Goal: Task Accomplishment & Management: Manage account settings

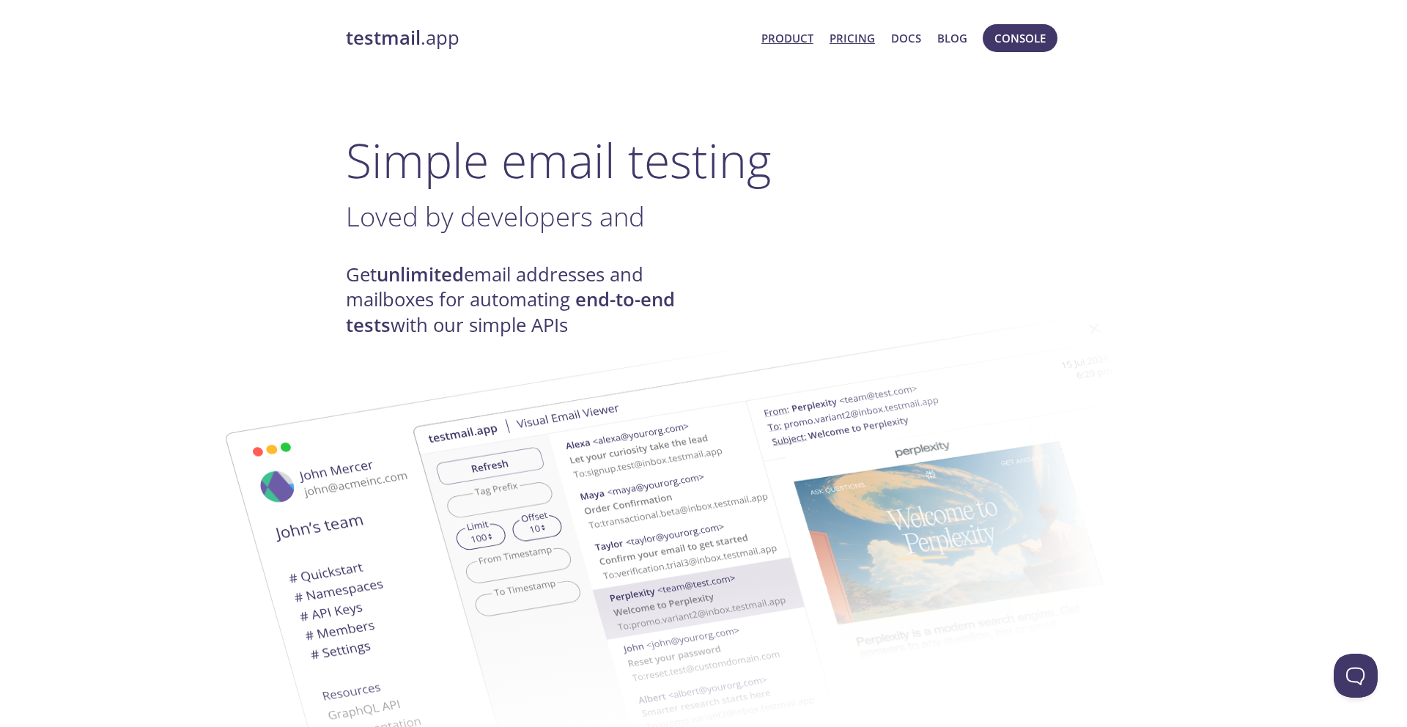
click at [858, 42] on link "Pricing" at bounding box center [852, 38] width 45 height 19
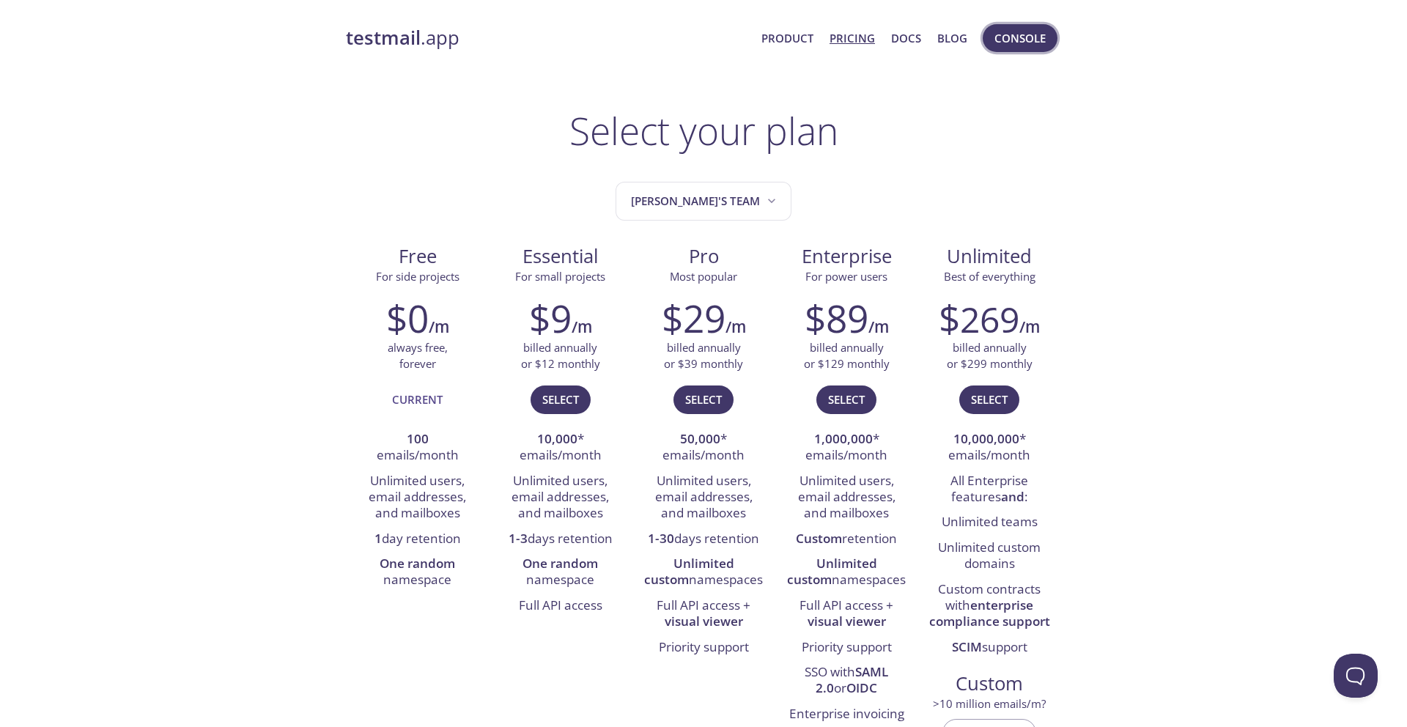
click at [1017, 40] on span "Console" at bounding box center [1020, 38] width 51 height 19
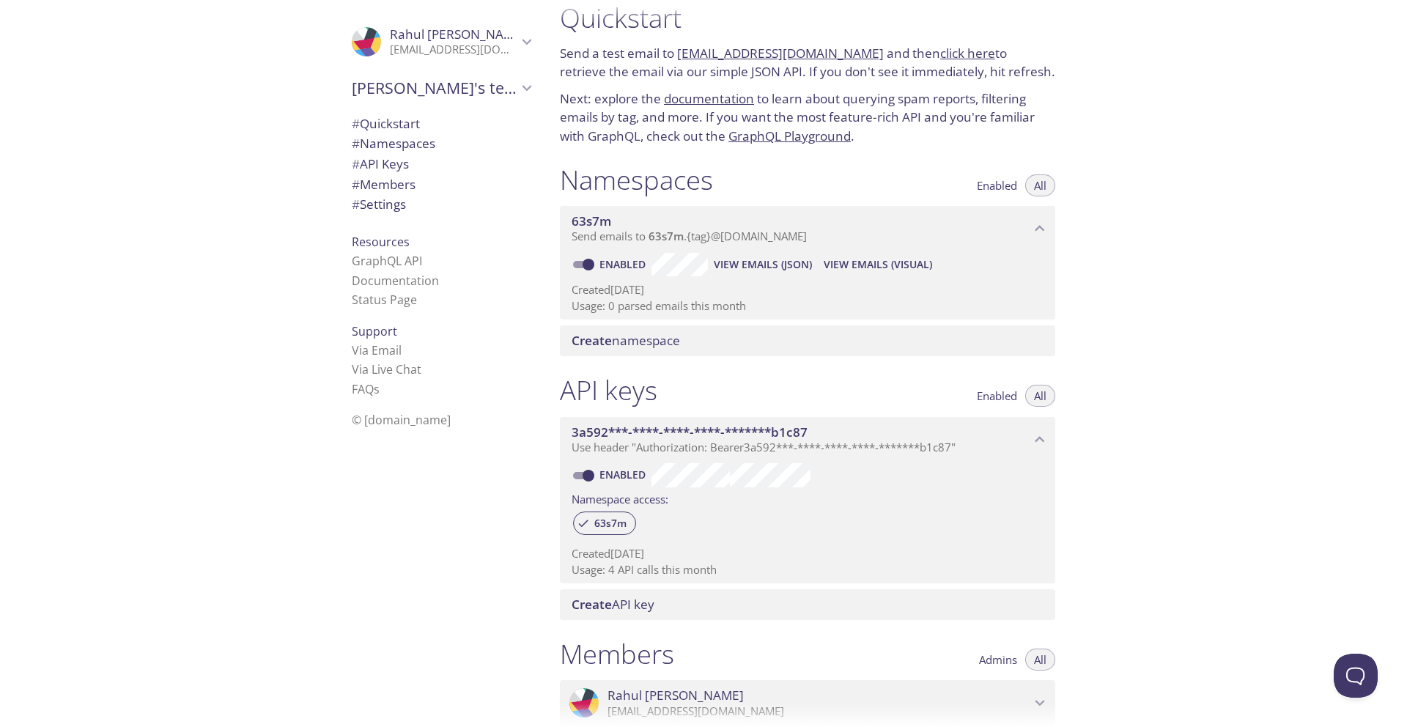
scroll to position [25, 0]
click at [897, 257] on span "View Emails (Visual)" at bounding box center [878, 262] width 108 height 18
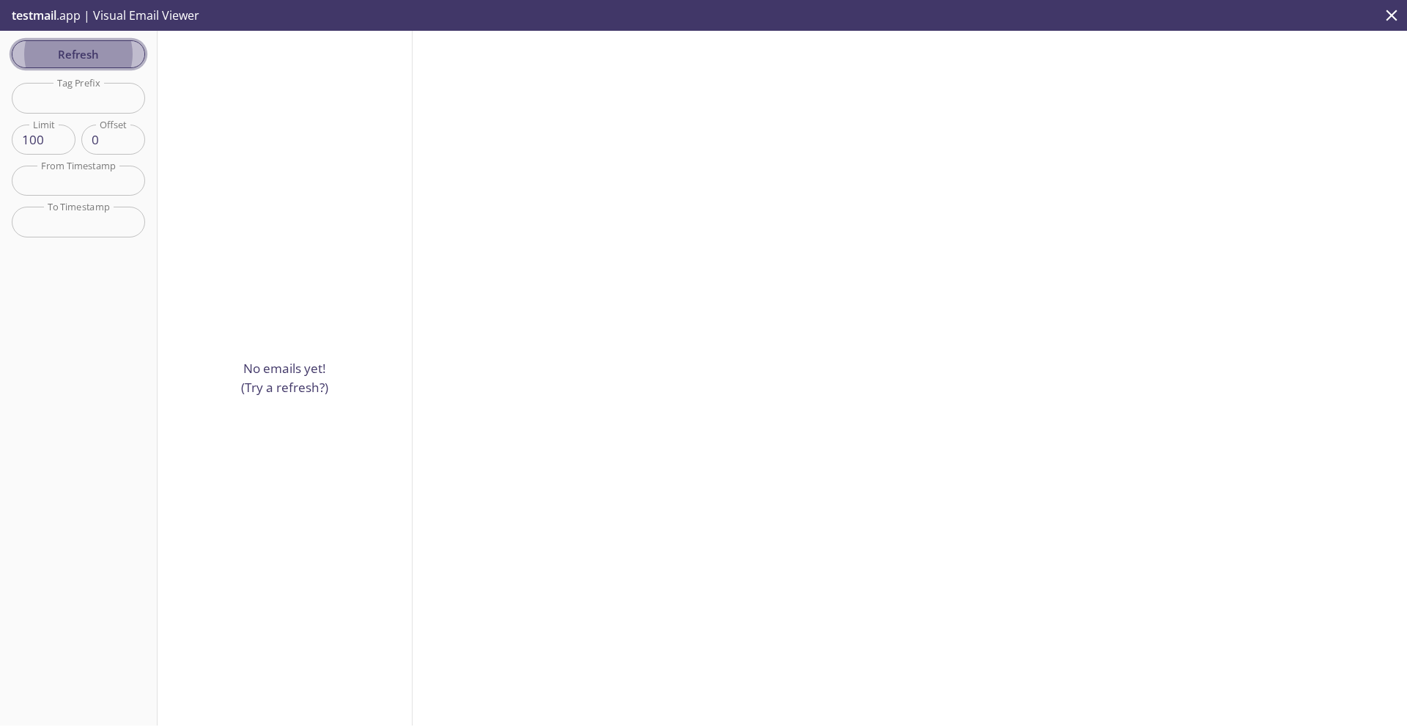
click at [66, 43] on button "Refresh" at bounding box center [78, 54] width 133 height 28
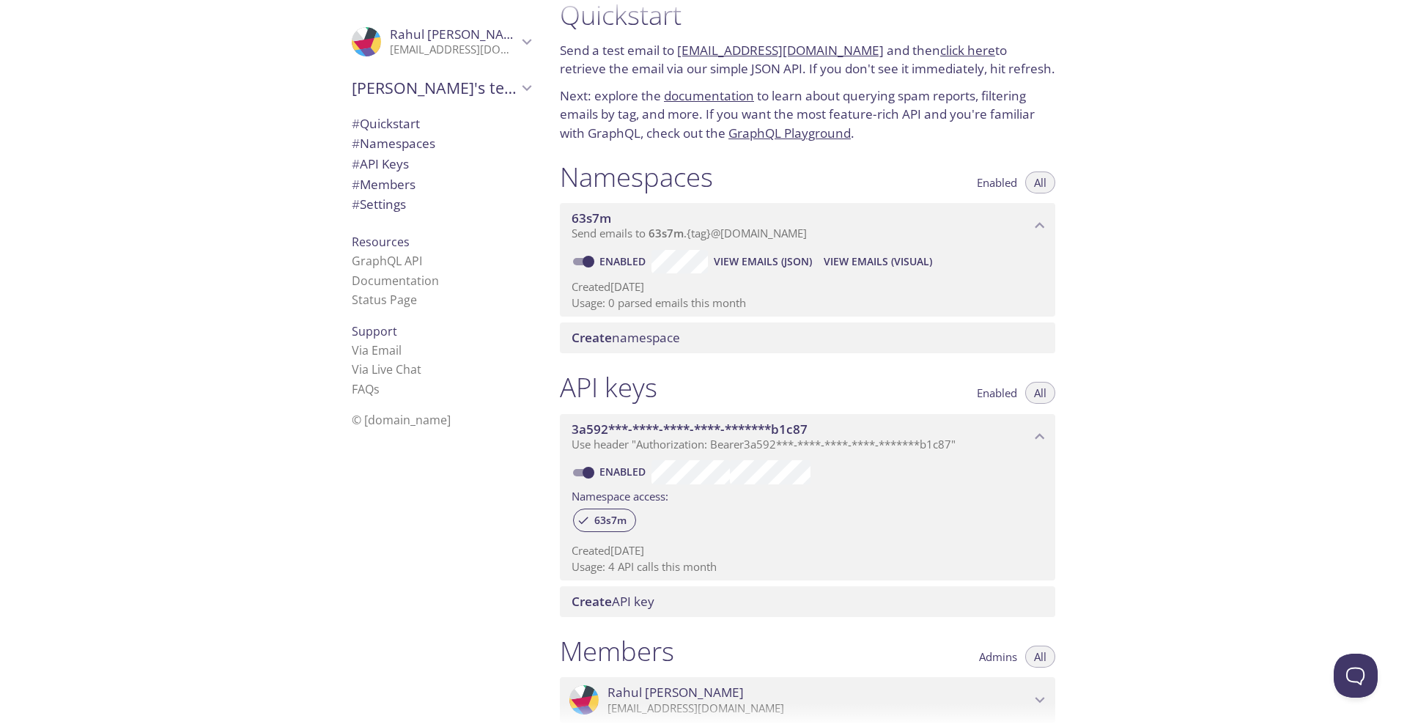
click at [372, 554] on div ".cls-1 { fill: #6d5ca8; } .cls-2 { fill: #3fc191; } .cls-3 { fill: #3b4752; } .…" at bounding box center [438, 363] width 220 height 727
click at [498, 88] on span "[PERSON_NAME]'s team" at bounding box center [435, 88] width 166 height 21
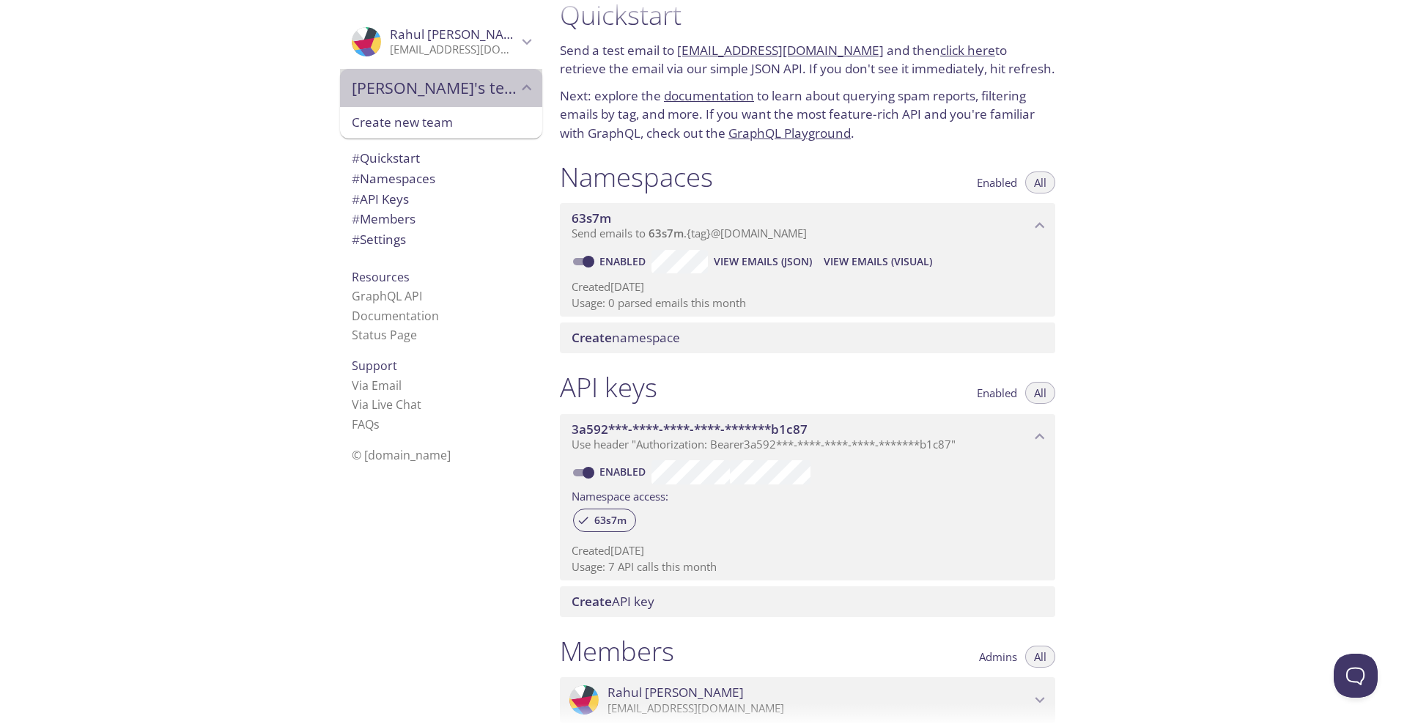
click at [398, 240] on span "# Settings" at bounding box center [379, 239] width 54 height 17
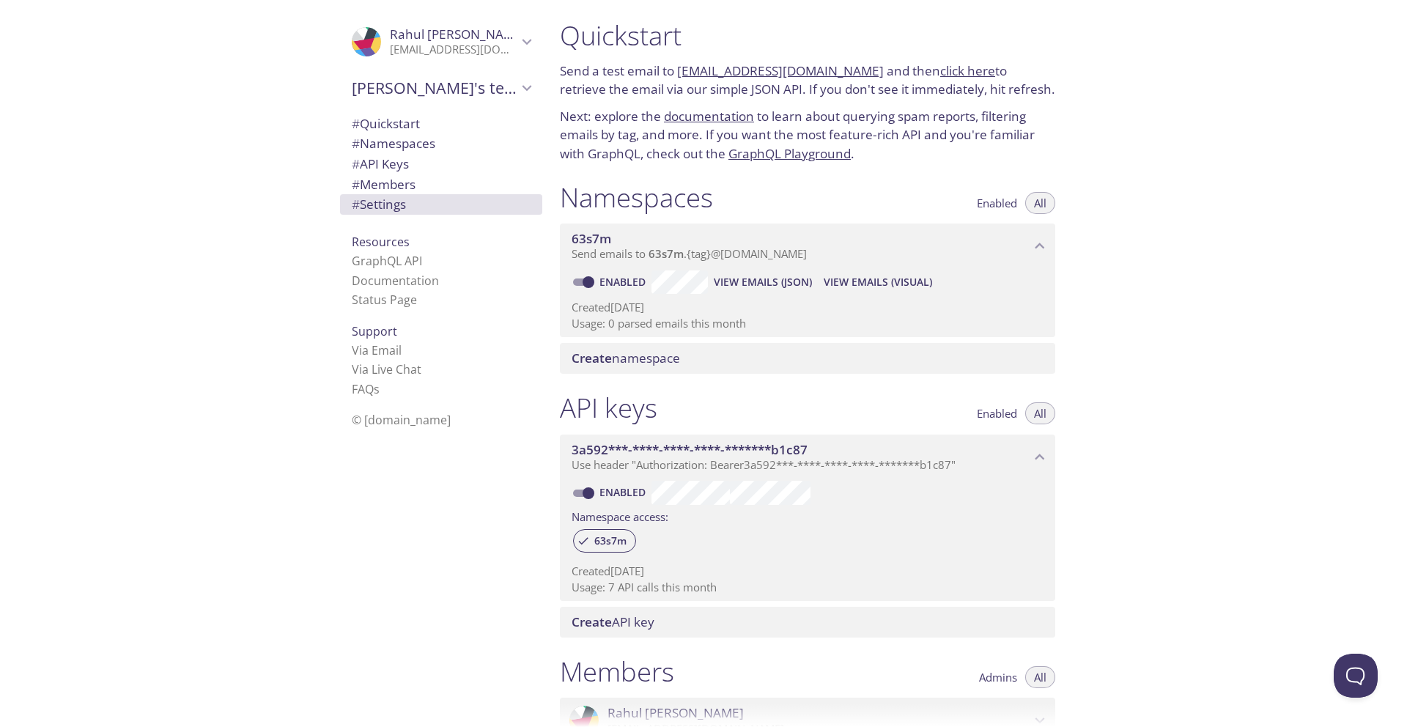
scroll to position [315, 0]
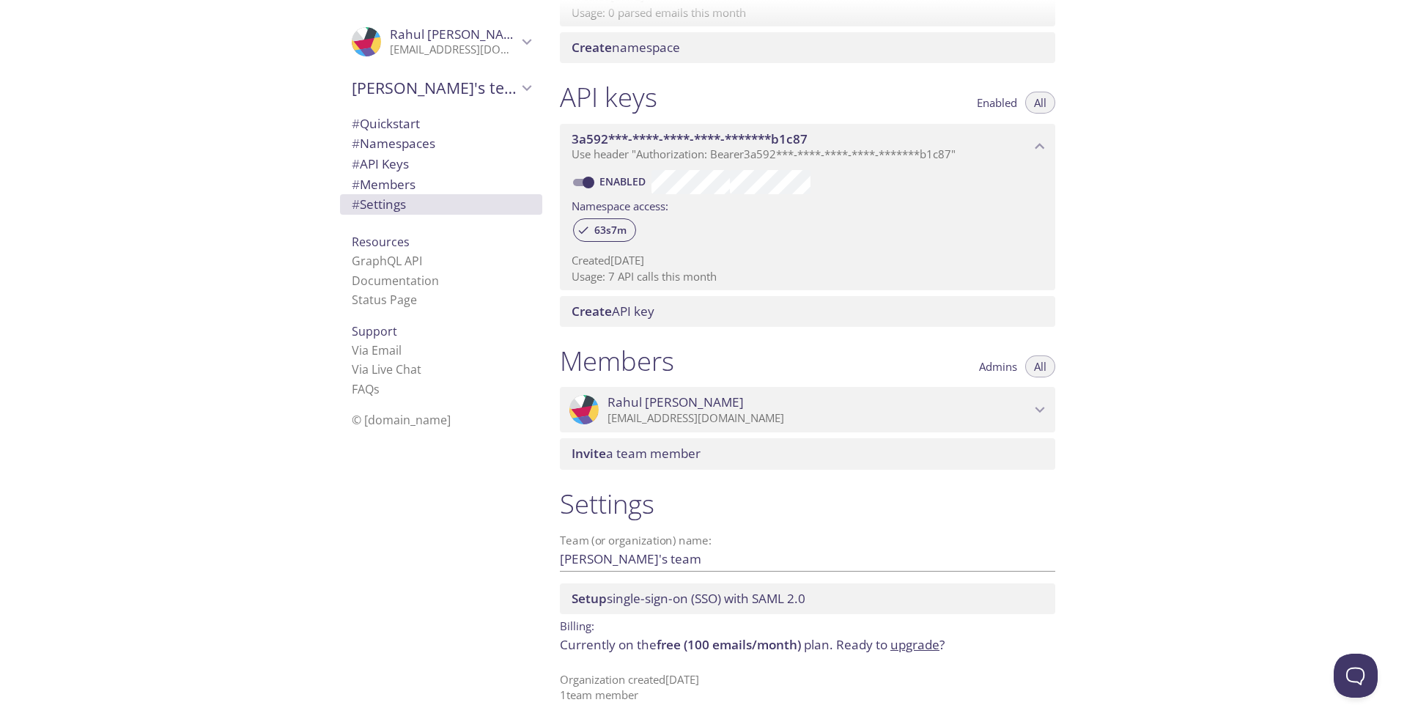
click at [264, 414] on div ".cls-1 { fill: #6d5ca8; } .cls-2 { fill: #3fc191; } .cls-3 { fill: #3b4752; } .…" at bounding box center [274, 363] width 548 height 727
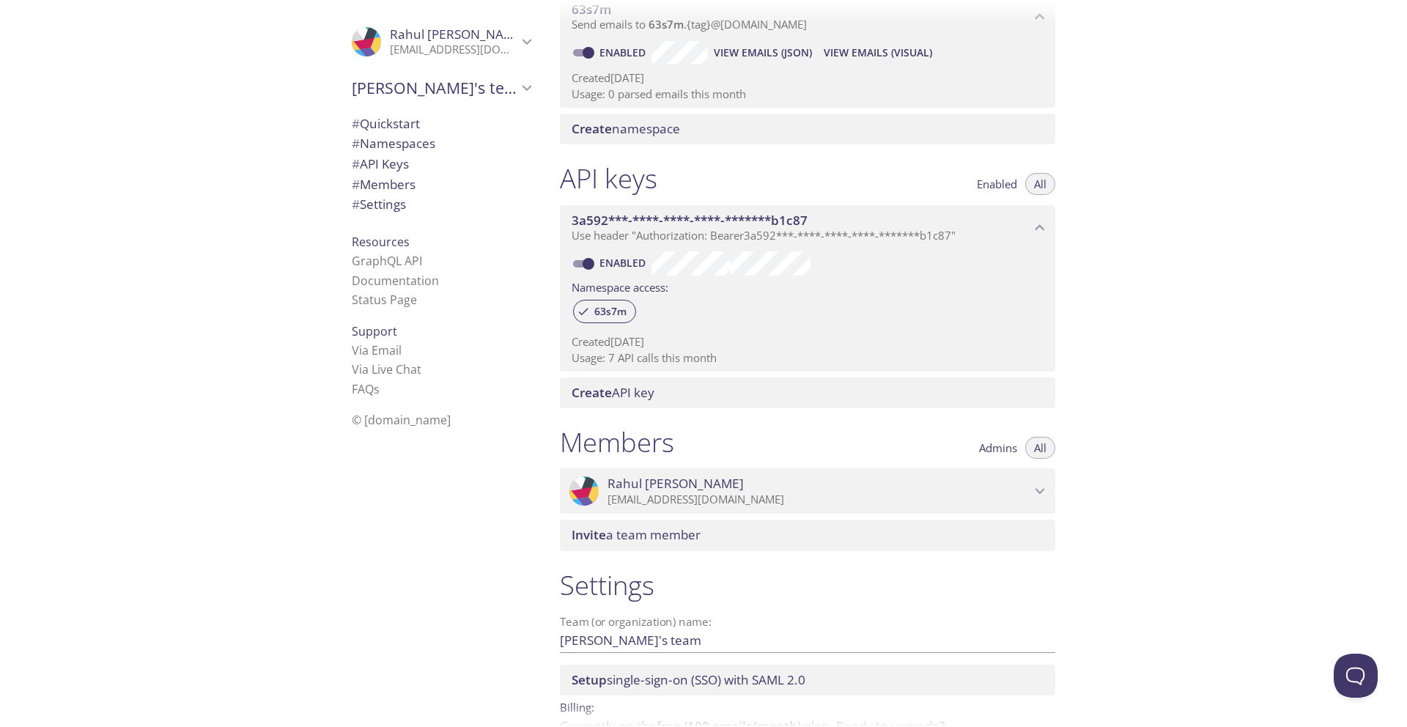
scroll to position [0, 0]
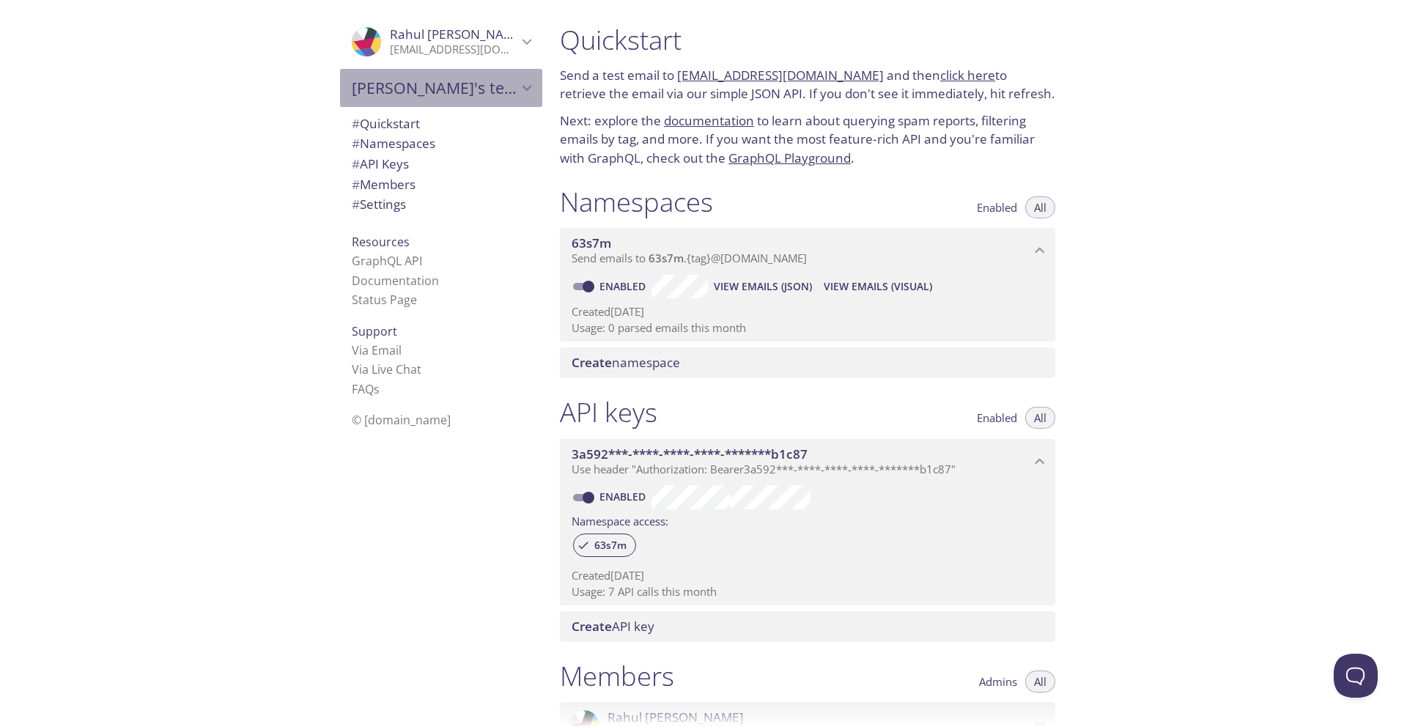
click at [496, 79] on span "[PERSON_NAME]'s team" at bounding box center [435, 88] width 166 height 21
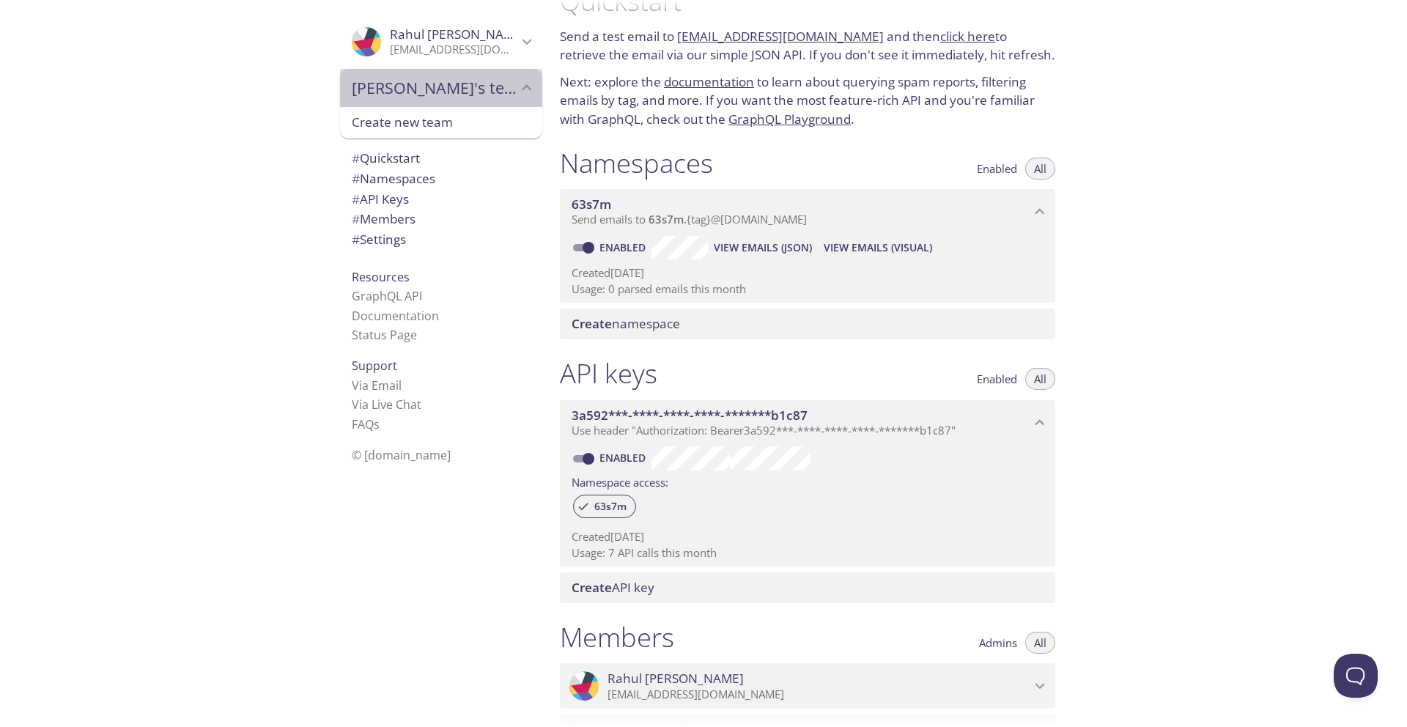
scroll to position [4, 0]
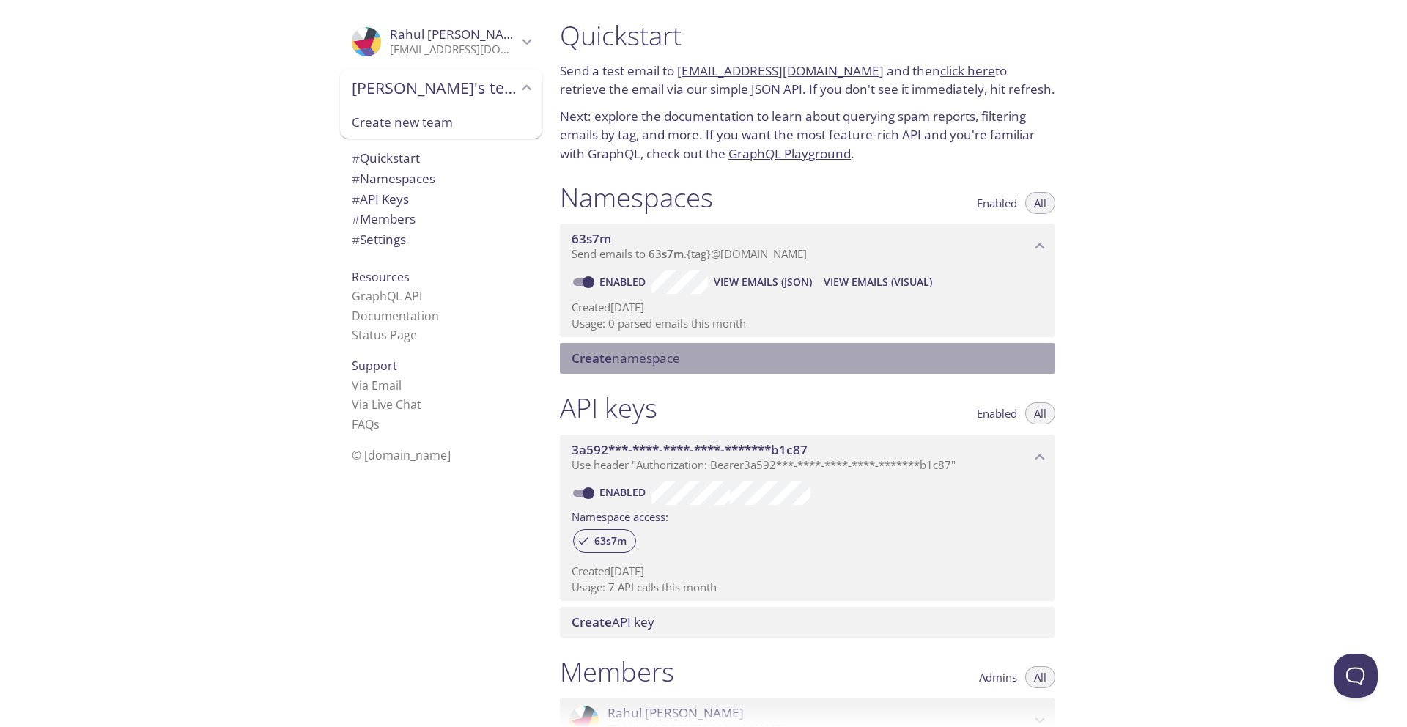
click at [636, 358] on span "Create namespace" at bounding box center [626, 358] width 108 height 17
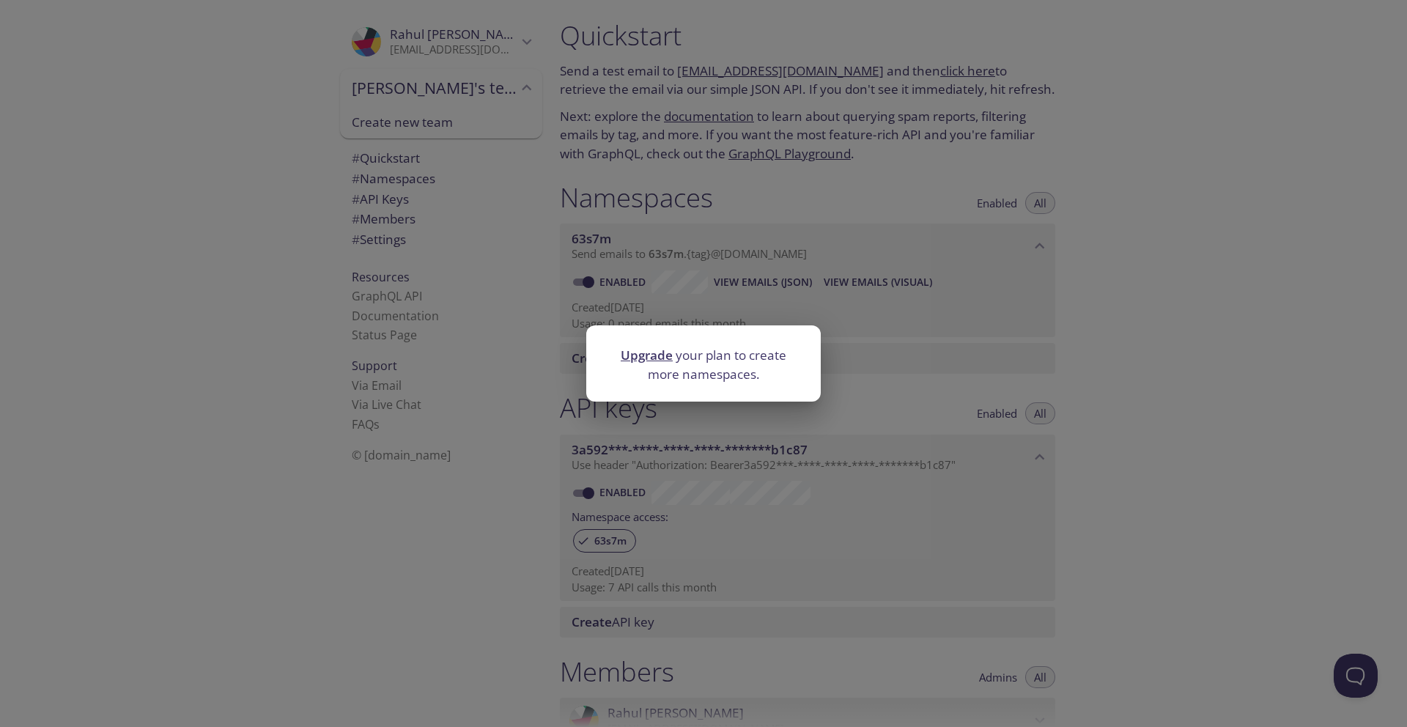
click at [374, 550] on div "Upgrade your plan to create more namespaces." at bounding box center [703, 363] width 1407 height 727
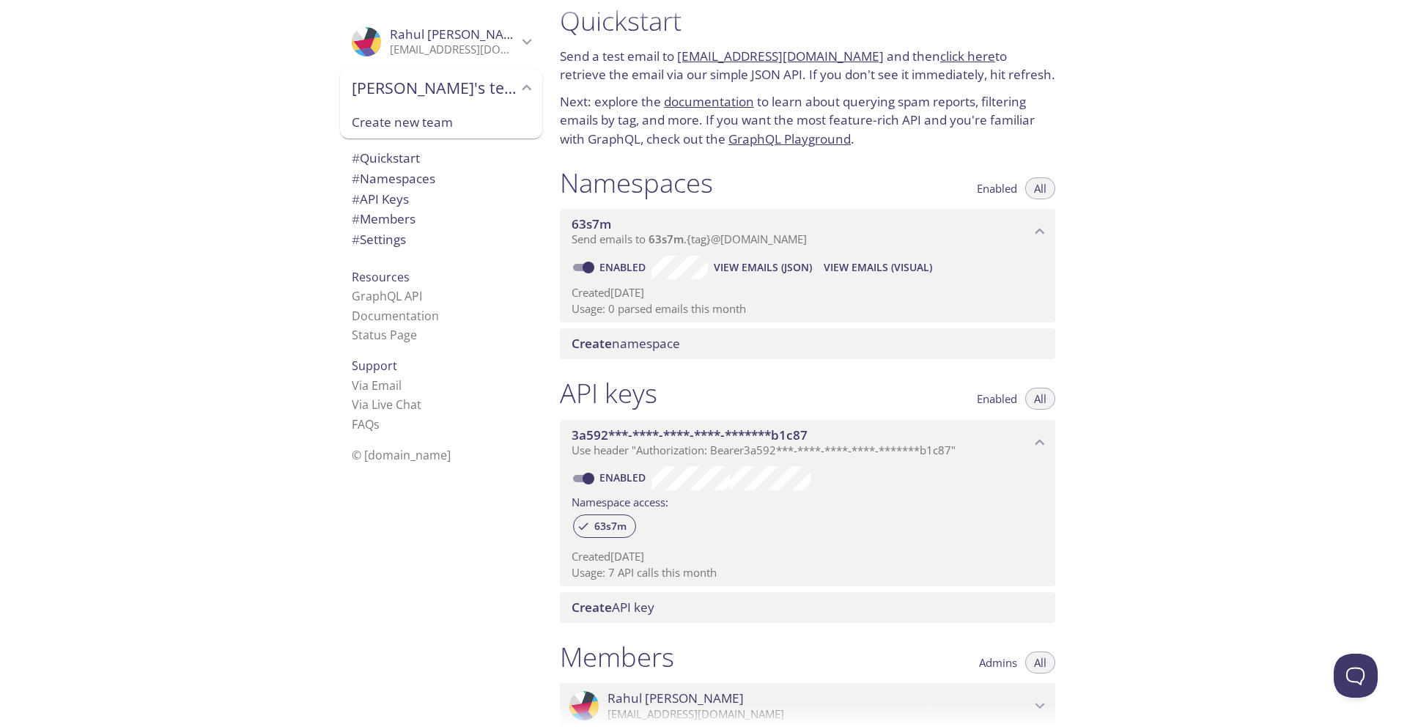
scroll to position [0, 0]
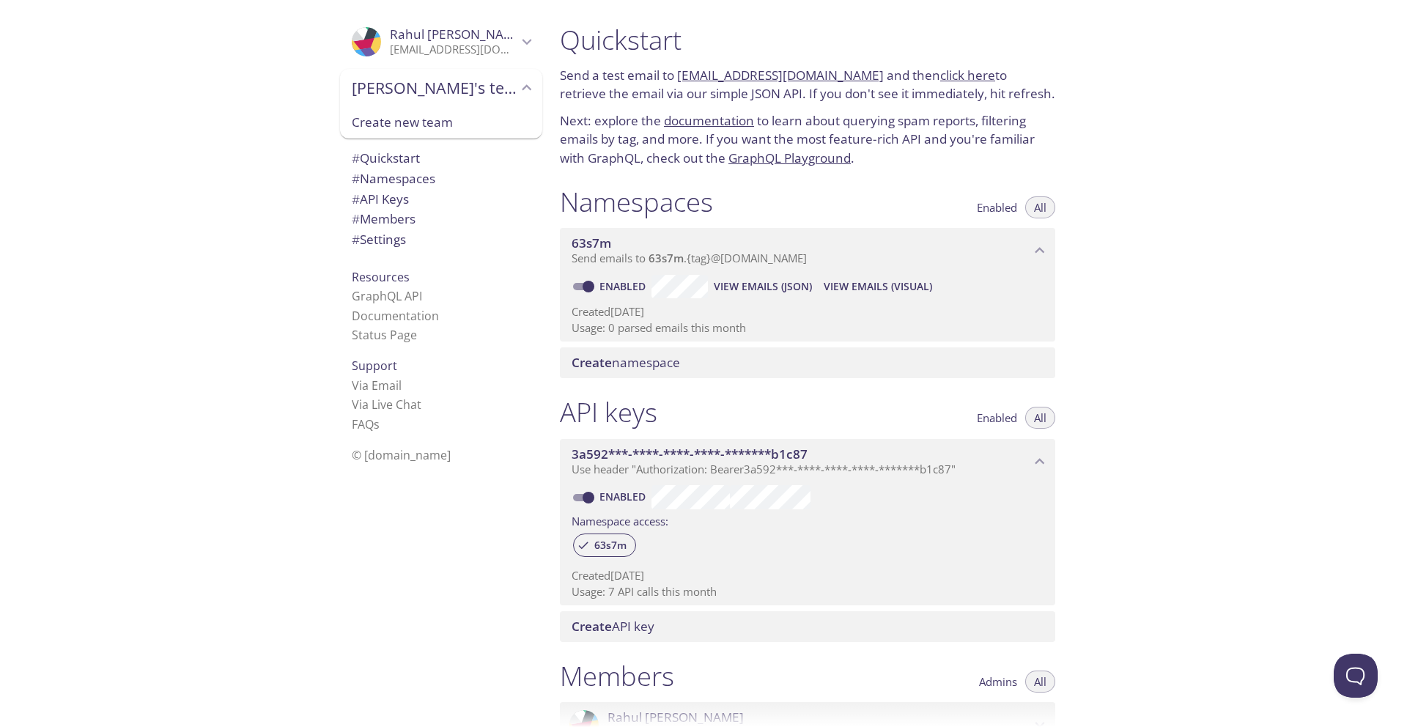
drag, startPoint x: 555, startPoint y: 205, endPoint x: 725, endPoint y: 204, distance: 170.1
click at [725, 204] on div "Namespaces Enabled All 63s7m Send emails to 63s7m . {tag} @[DOMAIN_NAME] Enable…" at bounding box center [807, 282] width 519 height 211
drag, startPoint x: 603, startPoint y: 211, endPoint x: 742, endPoint y: 211, distance: 139.3
click at [742, 211] on div "Namespaces Enabled All" at bounding box center [808, 203] width 496 height 37
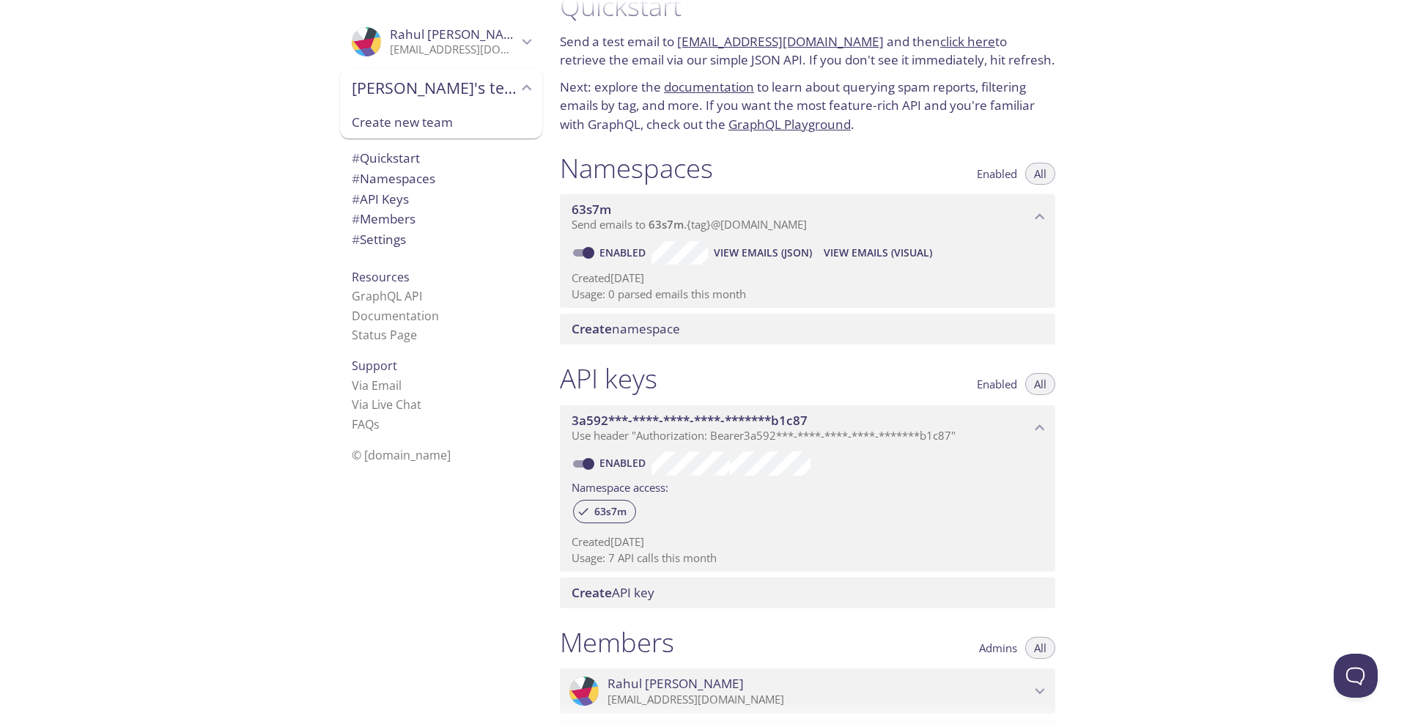
scroll to position [32, 0]
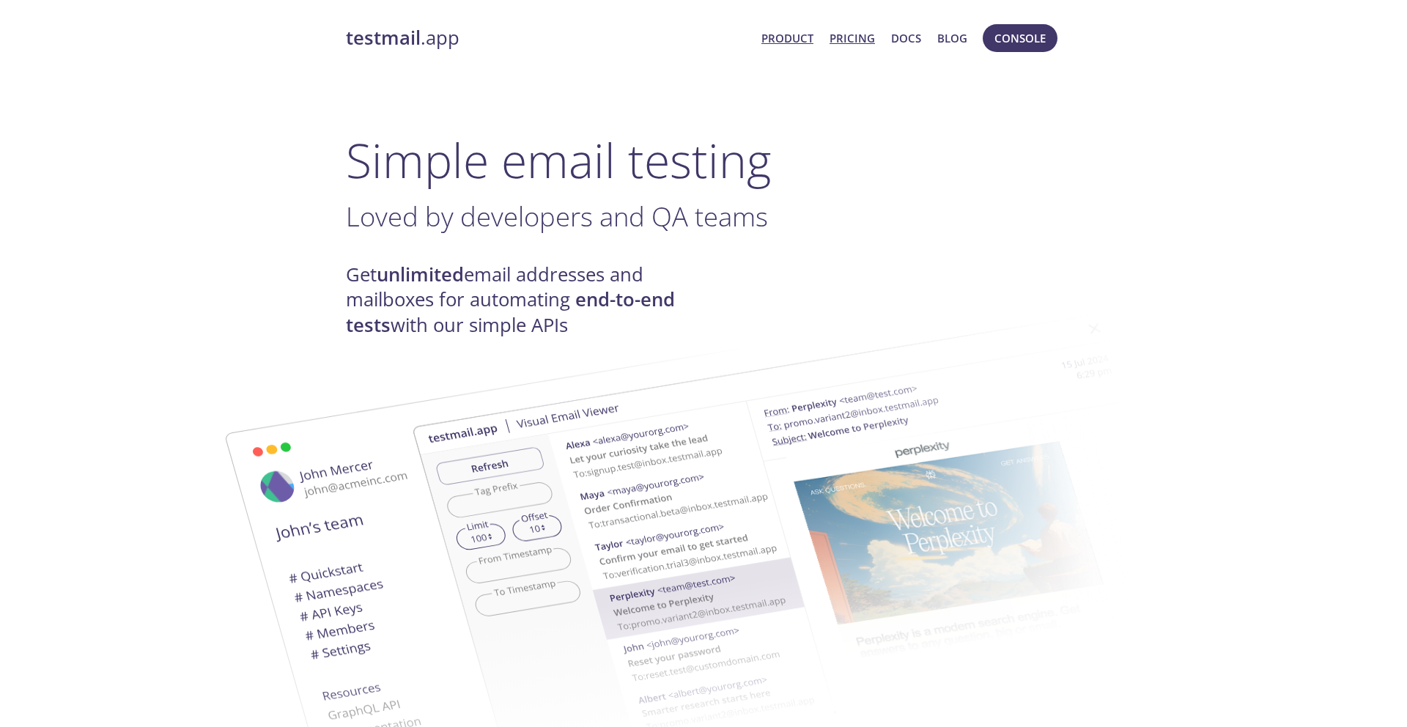
click at [857, 39] on link "Pricing" at bounding box center [852, 38] width 45 height 19
